Goal: Communication & Community: Share content

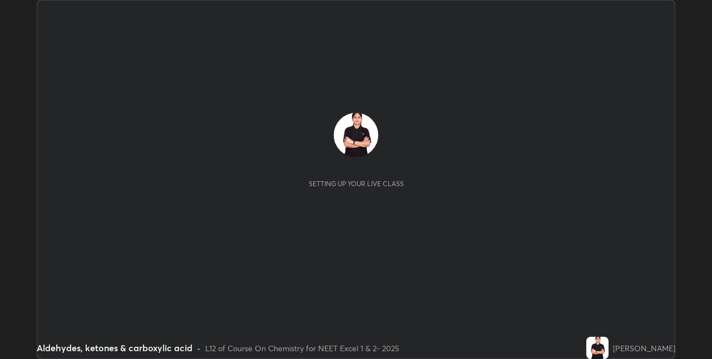
scroll to position [359, 712]
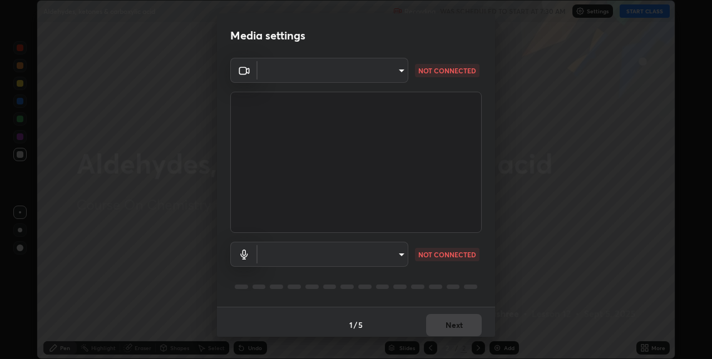
type input "8eb8a9b94d543390f1bf6c46f2de83bcb95ddf8c53c718d69585ea9f7ba8e57b"
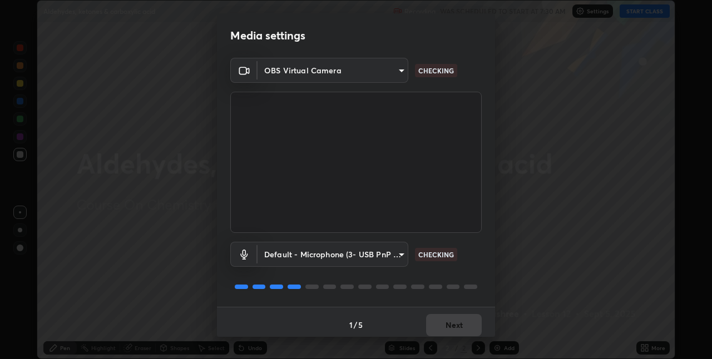
click at [293, 251] on body "Erase all Aldehydes, ketones & carboxylic acid Recording WAS SCHEDULED TO START…" at bounding box center [356, 179] width 712 height 359
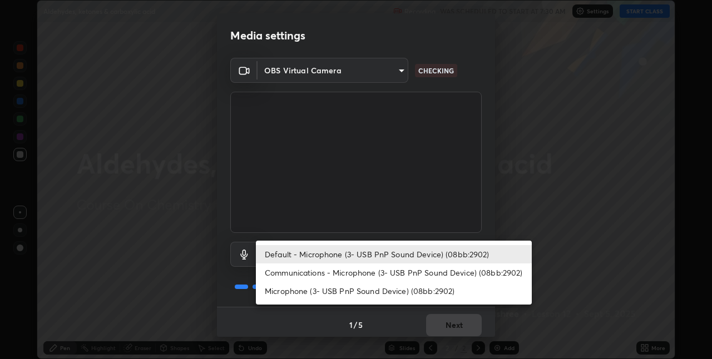
click at [316, 273] on li "Communications - Microphone (3- USB PnP Sound Device) (08bb:2902)" at bounding box center [394, 273] width 276 height 18
type input "communications"
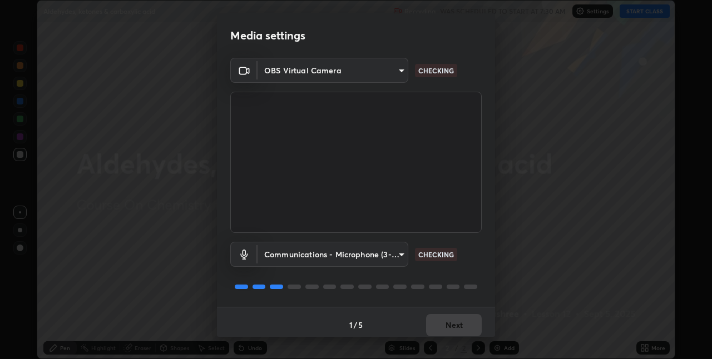
scroll to position [6, 0]
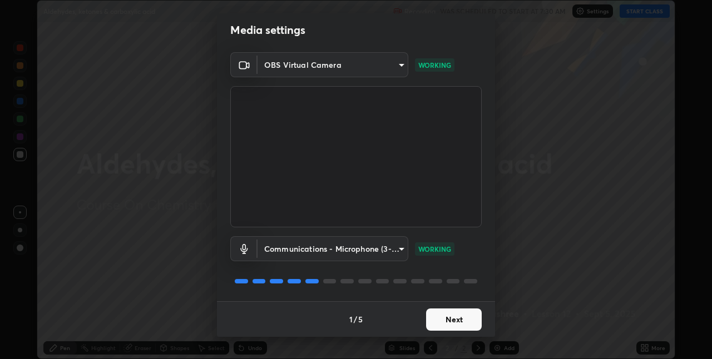
click at [454, 314] on button "Next" at bounding box center [454, 320] width 56 height 22
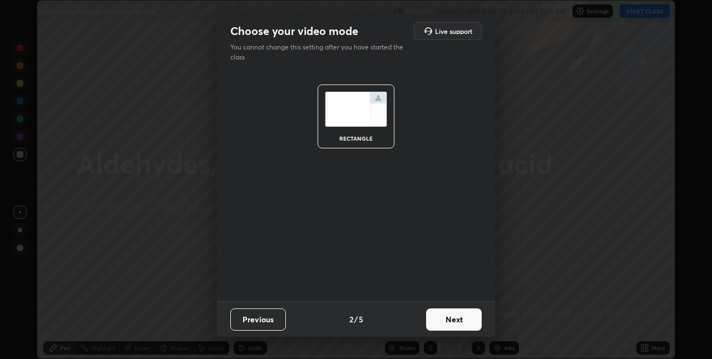
scroll to position [0, 0]
click at [466, 324] on button "Next" at bounding box center [454, 320] width 56 height 22
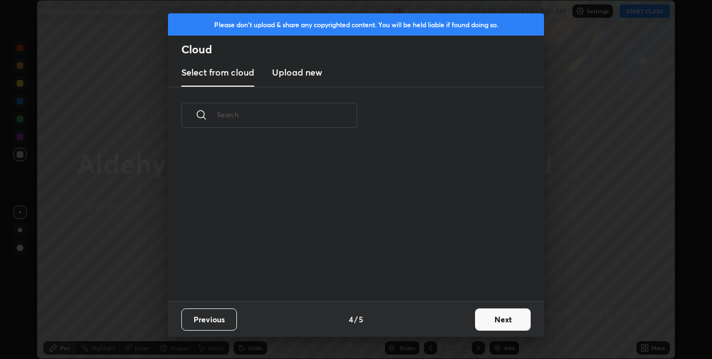
click at [491, 318] on button "Next" at bounding box center [503, 320] width 56 height 22
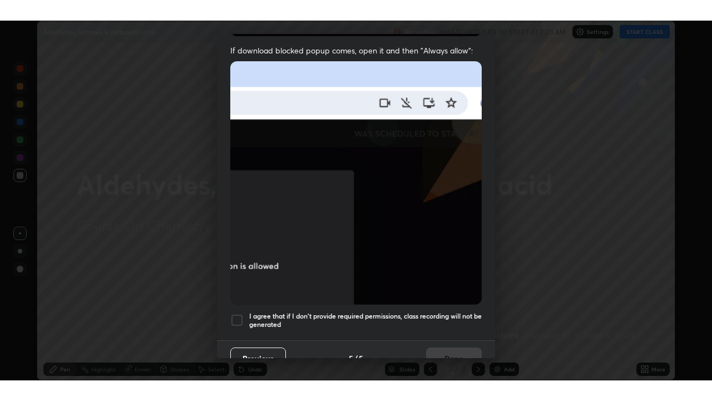
scroll to position [233, 0]
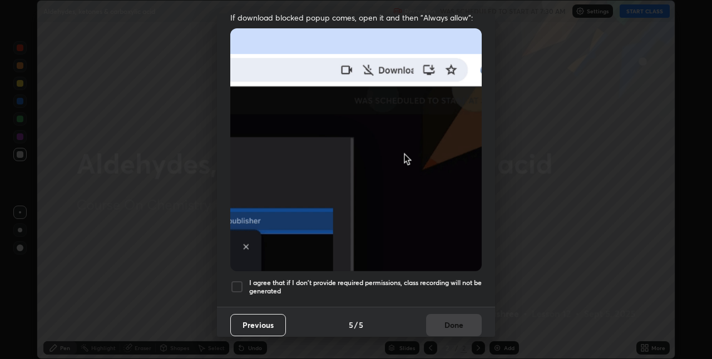
click at [233, 280] on div at bounding box center [236, 286] width 13 height 13
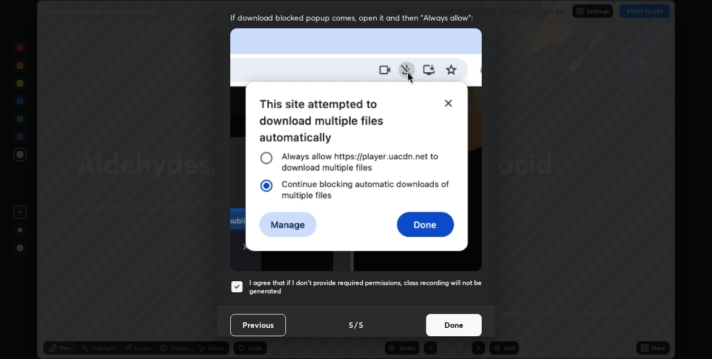
click at [452, 323] on button "Done" at bounding box center [454, 325] width 56 height 22
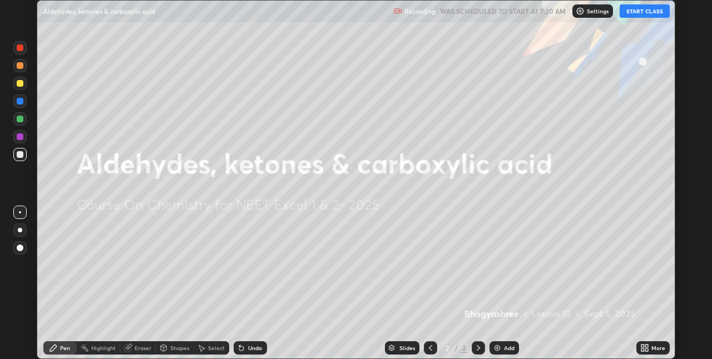
click at [643, 350] on icon at bounding box center [642, 350] width 3 height 3
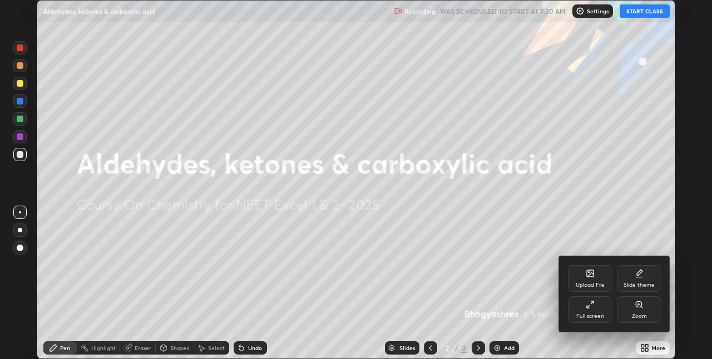
click at [583, 318] on div "Full screen" at bounding box center [590, 317] width 28 height 6
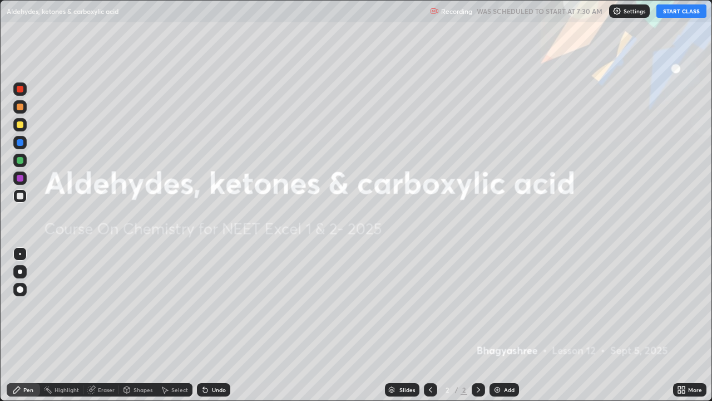
scroll to position [401, 712]
click at [674, 9] on button "START CLASS" at bounding box center [681, 10] width 50 height 13
click at [501, 359] on div "Add" at bounding box center [504, 389] width 29 height 13
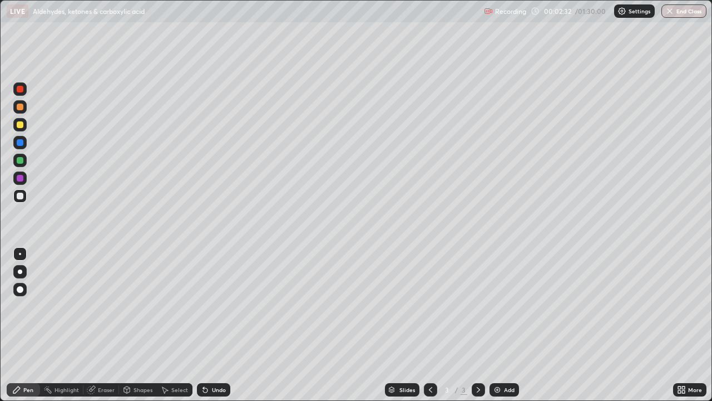
click at [22, 105] on div at bounding box center [20, 106] width 7 height 7
click at [208, 359] on icon at bounding box center [205, 389] width 9 height 9
click at [212, 359] on div "Undo" at bounding box center [219, 390] width 14 height 6
click at [212, 359] on div "Undo" at bounding box center [213, 389] width 33 height 13
click at [19, 95] on div at bounding box center [19, 88] width 13 height 13
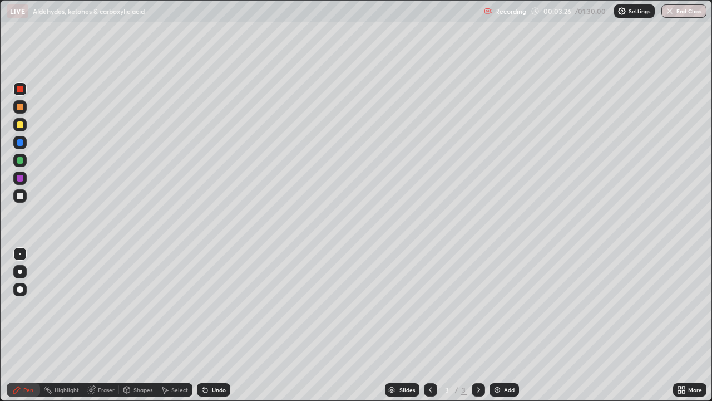
click at [21, 197] on div at bounding box center [20, 195] width 7 height 7
click at [22, 107] on div at bounding box center [20, 106] width 7 height 7
click at [26, 179] on div at bounding box center [19, 177] width 13 height 13
click at [21, 200] on div at bounding box center [19, 195] width 13 height 13
click at [504, 359] on div "Add" at bounding box center [509, 390] width 11 height 6
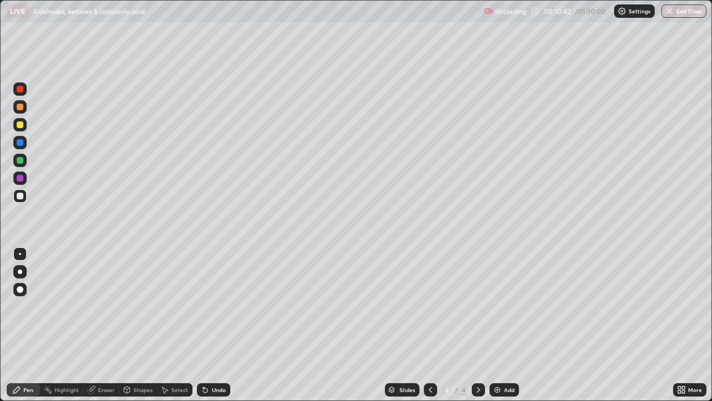
click at [24, 124] on div at bounding box center [19, 124] width 13 height 13
click at [21, 107] on div at bounding box center [20, 106] width 7 height 7
click at [498, 359] on div "Add" at bounding box center [504, 389] width 29 height 13
click at [22, 184] on div at bounding box center [19, 177] width 13 height 13
click at [18, 144] on div at bounding box center [20, 142] width 7 height 7
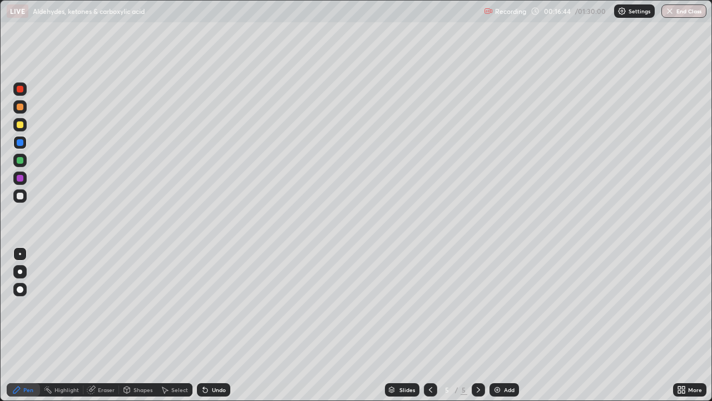
click at [22, 162] on div at bounding box center [20, 160] width 7 height 7
click at [429, 359] on icon at bounding box center [430, 389] width 9 height 9
click at [684, 9] on button "End Class" at bounding box center [683, 10] width 45 height 13
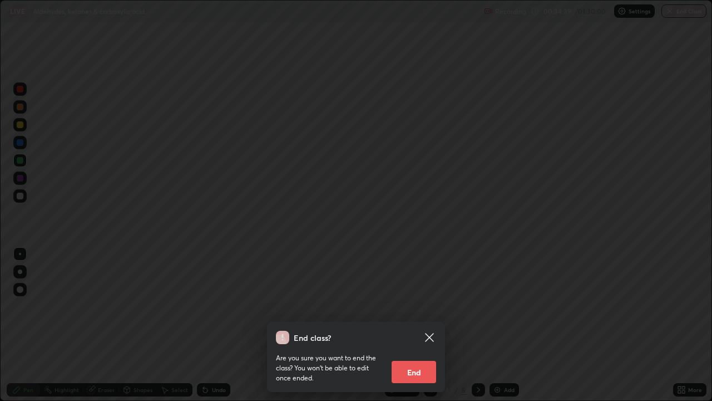
click at [434, 339] on icon at bounding box center [429, 336] width 13 height 13
